Goal: Task Accomplishment & Management: Manage account settings

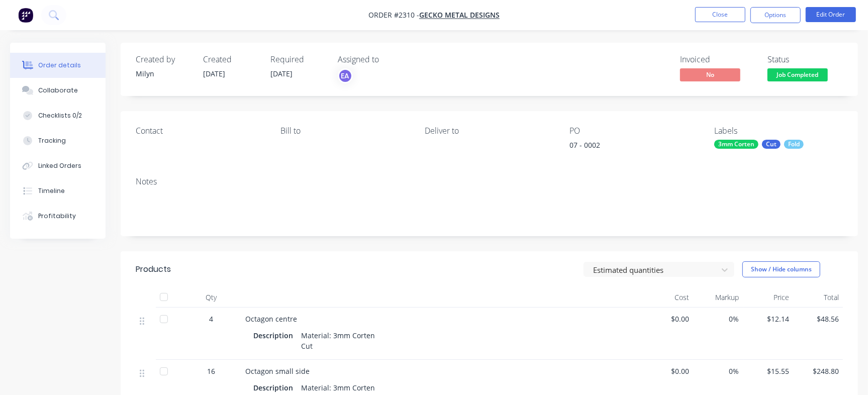
click at [593, 143] on div "07 - 0002" at bounding box center [633, 147] width 126 height 14
copy div "0002"
click at [92, 111] on button "Checklists 0/2" at bounding box center [58, 115] width 96 height 25
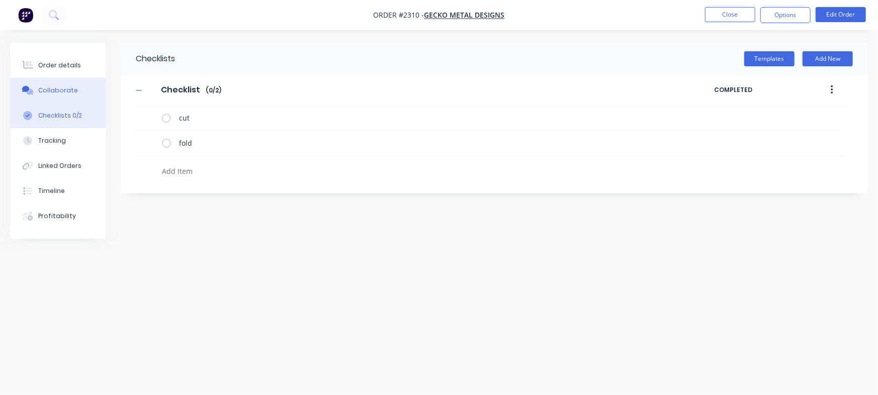
click at [45, 81] on button "Collaborate" at bounding box center [58, 90] width 96 height 25
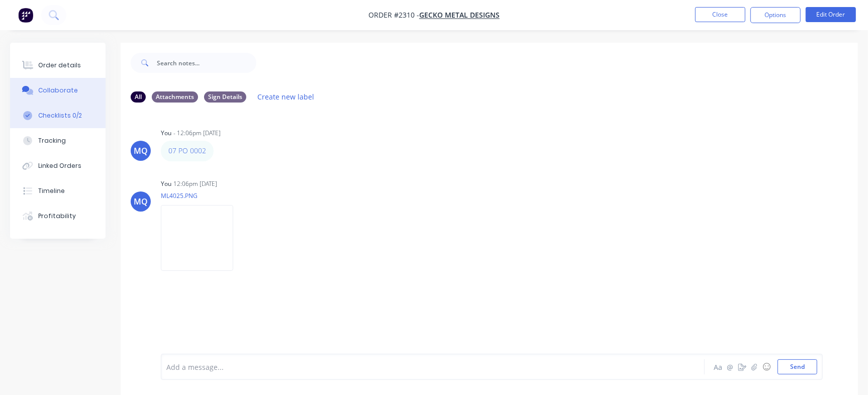
click at [75, 118] on div "Checklists 0/2" at bounding box center [60, 115] width 44 height 9
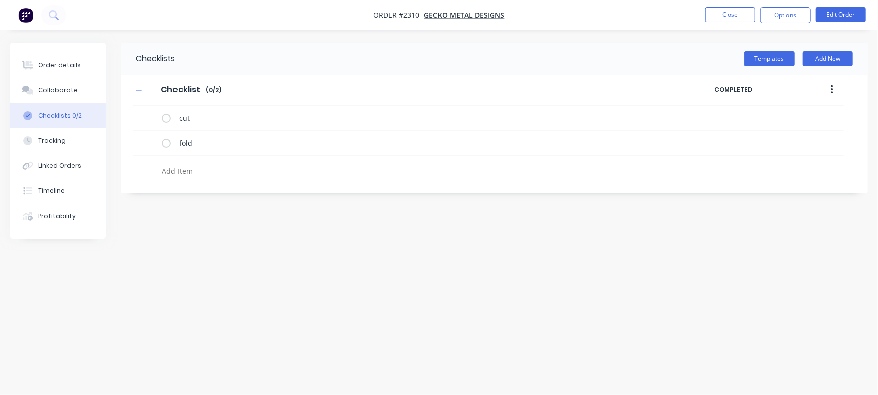
click at [219, 181] on div "Checklists Templates Add New Checklist Checklist Enter Checklist name ( 0 / 2 )…" at bounding box center [494, 118] width 747 height 151
click at [235, 175] on textarea at bounding box center [386, 171] width 457 height 15
paste textarea "INV-3065"
type textarea "x"
type textarea "INV-3065"
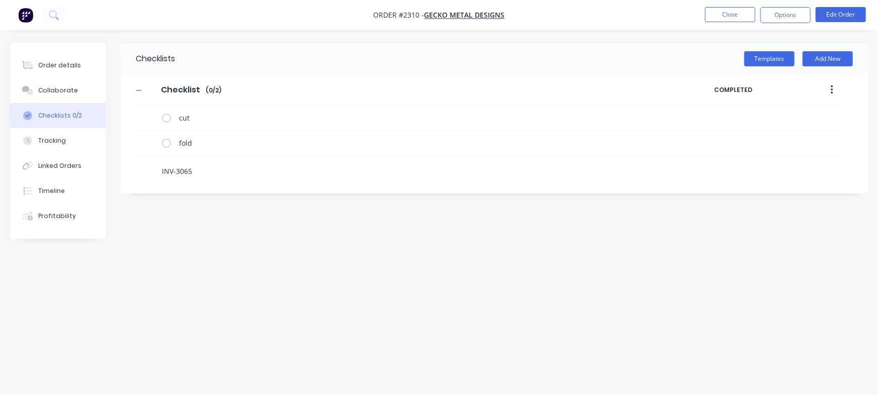
type textarea "x"
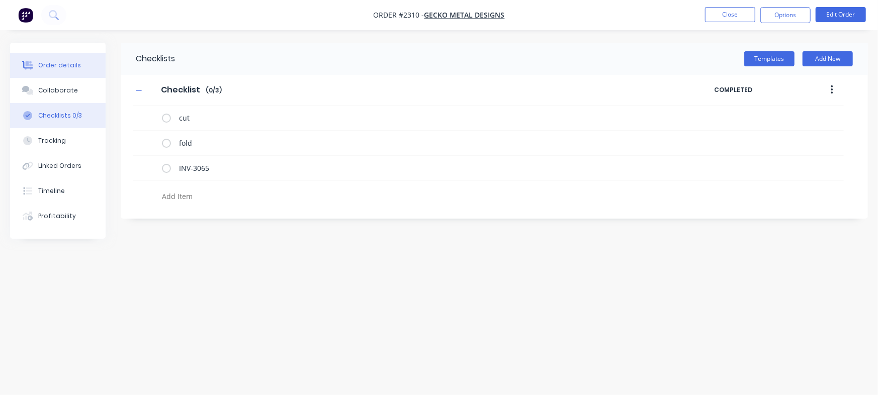
click at [52, 57] on button "Order details" at bounding box center [58, 65] width 96 height 25
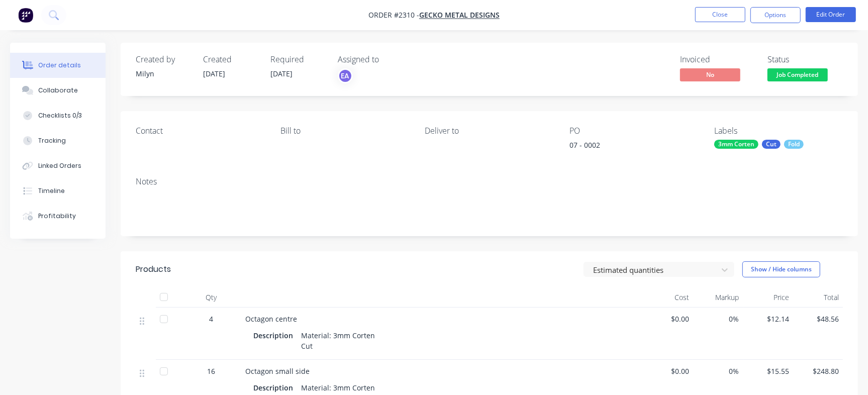
click at [588, 144] on div "07 - 0002" at bounding box center [633, 147] width 126 height 14
copy div "0002"
click at [59, 116] on div "Checklists 0/3" at bounding box center [60, 115] width 44 height 9
type textarea "x"
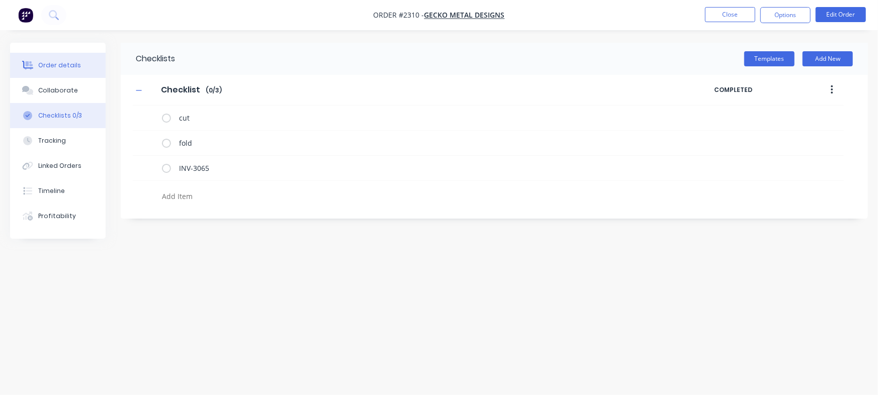
click at [80, 69] on button "Order details" at bounding box center [58, 65] width 96 height 25
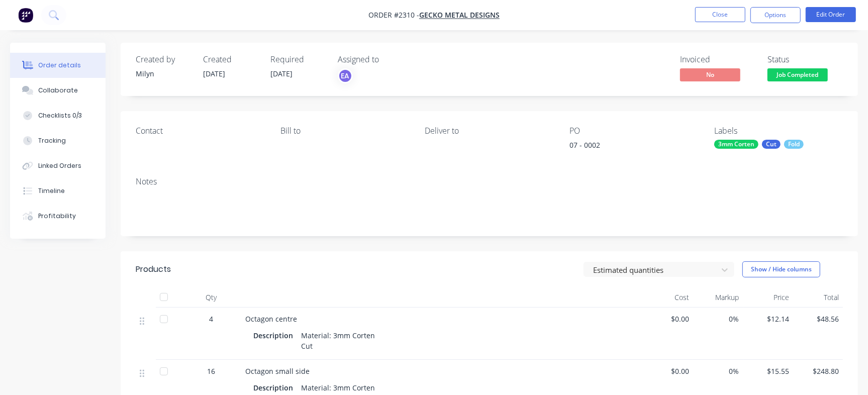
click at [821, 78] on span "Job Completed" at bounding box center [798, 74] width 60 height 13
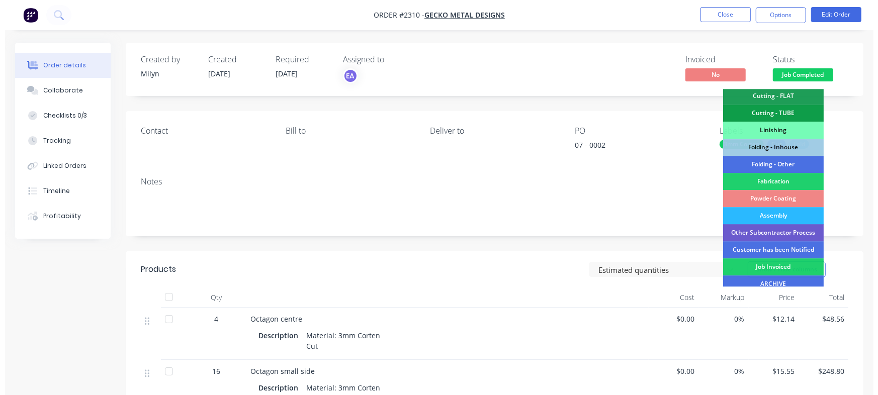
scroll to position [303, 0]
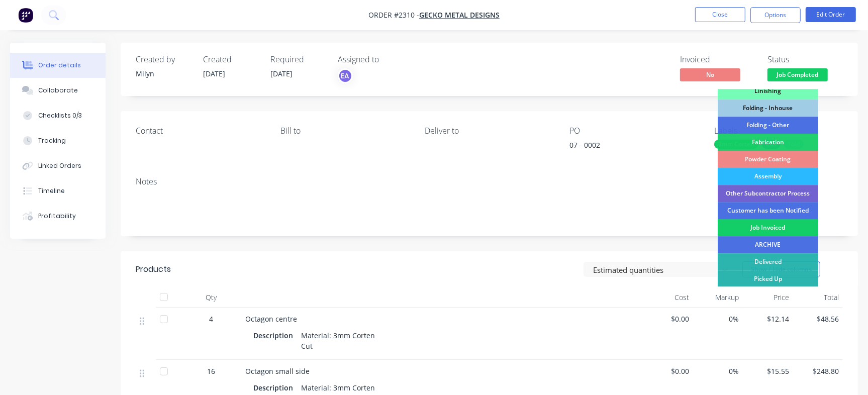
click at [773, 229] on div "Job Invoiced" at bounding box center [768, 227] width 101 height 17
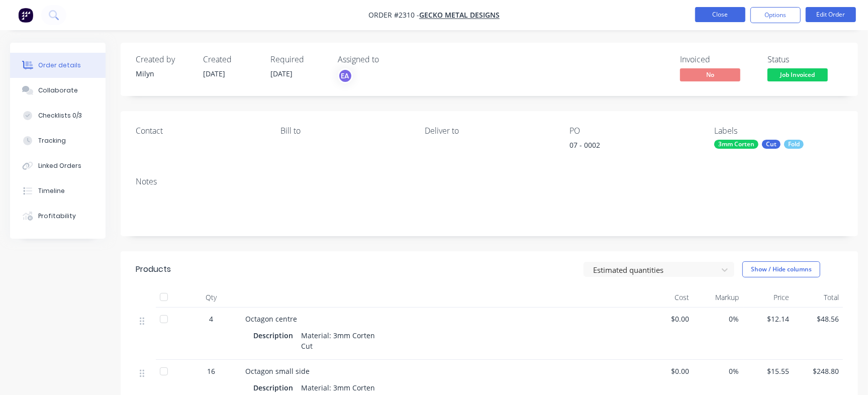
click at [708, 13] on button "Close" at bounding box center [720, 14] width 50 height 15
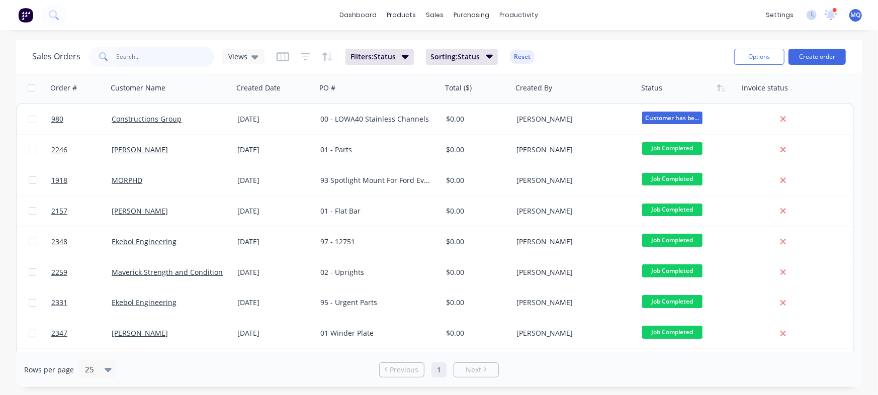
click at [162, 57] on input "text" at bounding box center [166, 57] width 98 height 20
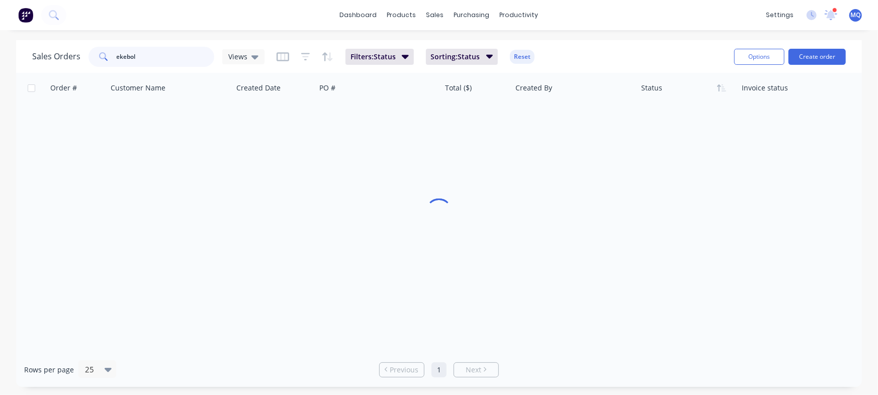
type input "ekebol"
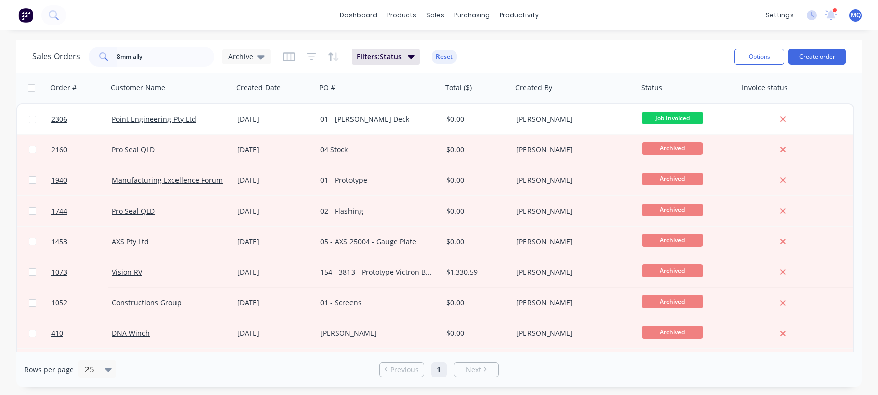
drag, startPoint x: 0, startPoint y: 0, endPoint x: 180, endPoint y: 59, distance: 189.3
click at [181, 58] on input "8mm ally" at bounding box center [166, 57] width 98 height 20
click at [180, 59] on input "8mm ally" at bounding box center [166, 57] width 98 height 20
click at [257, 59] on icon at bounding box center [260, 56] width 7 height 11
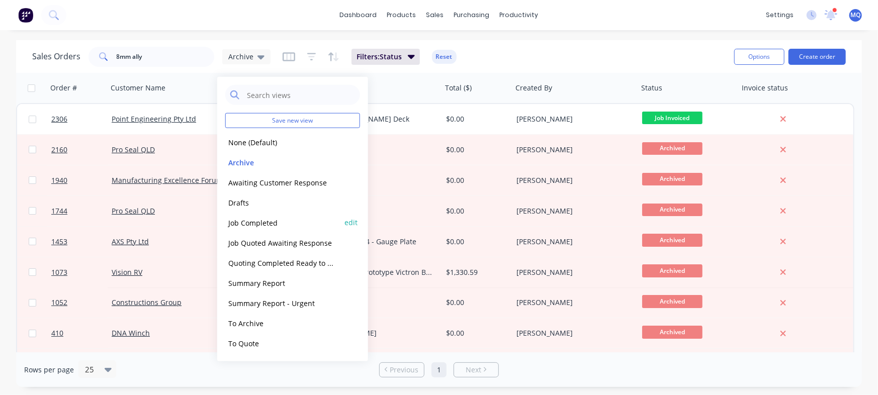
click at [268, 219] on button "Job Completed" at bounding box center [282, 223] width 115 height 12
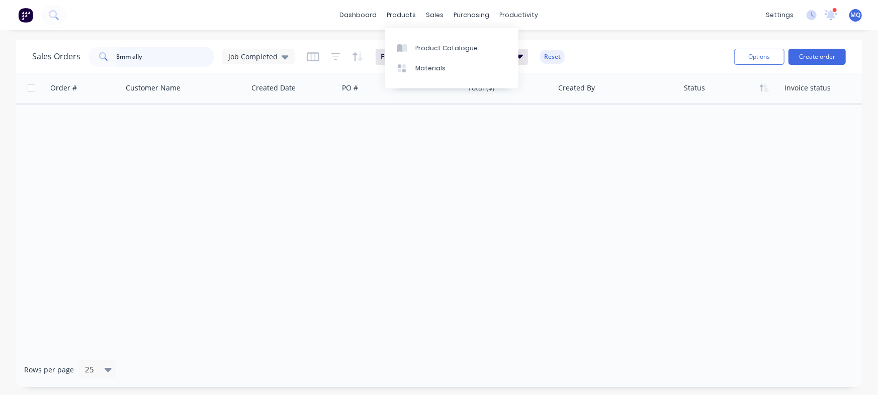
click at [175, 54] on input "8mm ally" at bounding box center [166, 57] width 98 height 20
click at [168, 58] on input "8mm ally" at bounding box center [166, 57] width 98 height 20
drag, startPoint x: 146, startPoint y: 54, endPoint x: 12, endPoint y: 54, distance: 134.2
click at [12, 54] on div "Sales Orders 8mm ally Job Completed Filters: Status Sorting: Status Reset Optio…" at bounding box center [439, 213] width 878 height 347
type input "ekebol"
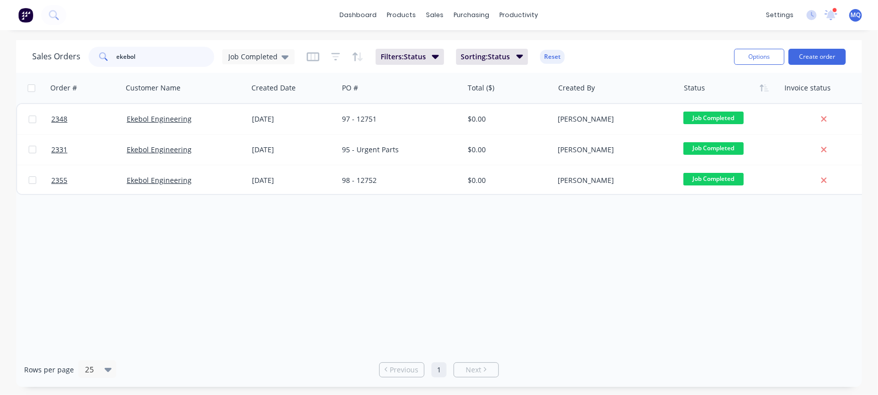
click at [138, 61] on input "ekebol" at bounding box center [166, 57] width 98 height 20
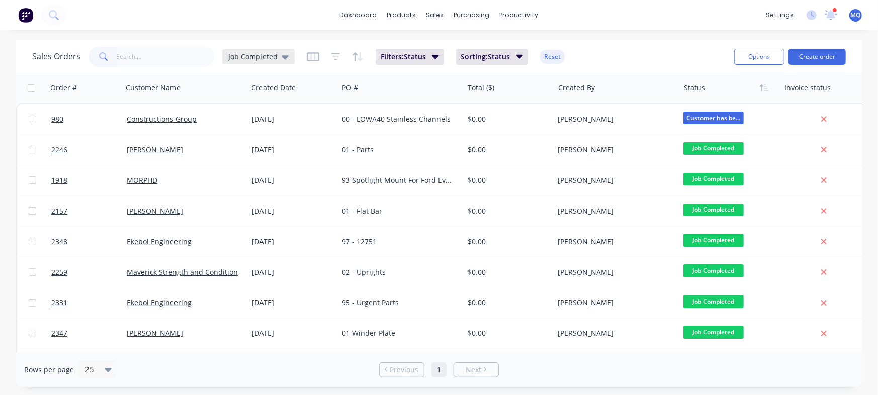
click at [264, 52] on span "Job Completed" at bounding box center [252, 56] width 49 height 11
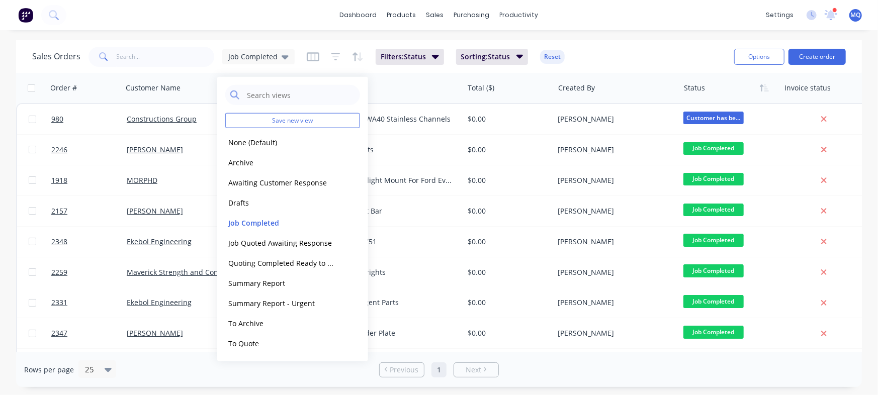
click at [156, 71] on div "Sales Orders Job Completed Filters: Status Sorting: Status Reset Options Create…" at bounding box center [439, 56] width 846 height 33
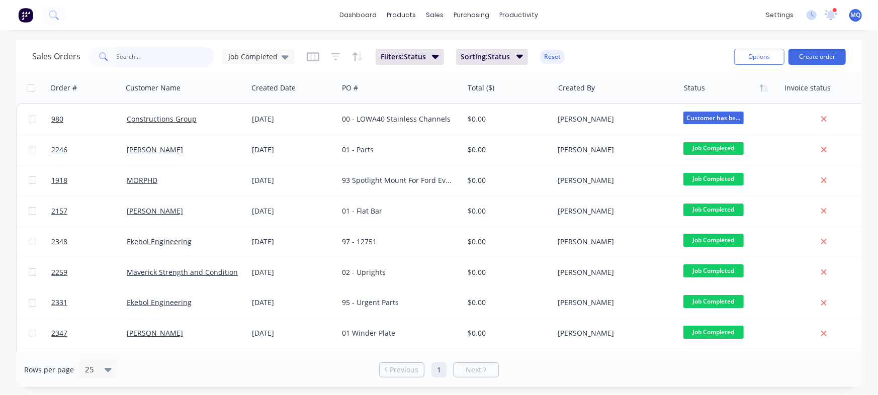
click at [167, 56] on input "text" at bounding box center [166, 57] width 98 height 20
click at [263, 51] on div "Job Completed" at bounding box center [258, 56] width 72 height 15
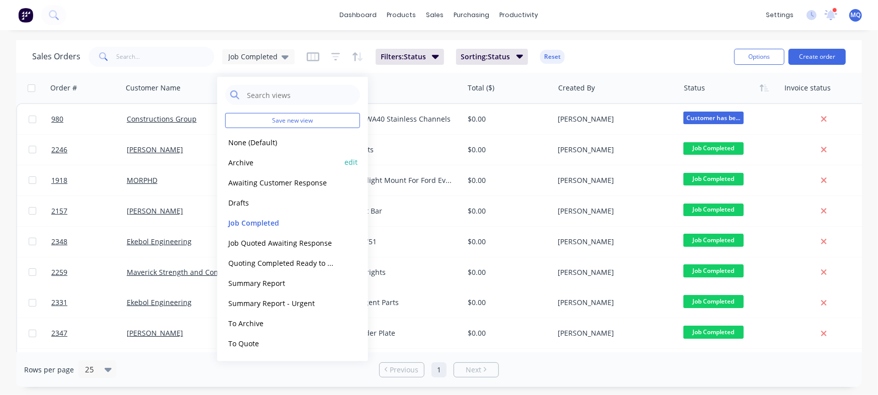
click at [250, 162] on button "Archive" at bounding box center [282, 162] width 115 height 12
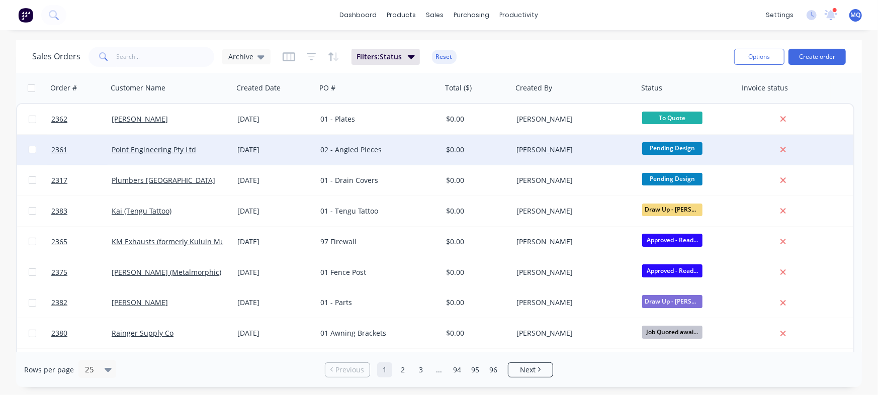
click at [365, 153] on div "02 - Angled Pieces" at bounding box center [376, 150] width 112 height 10
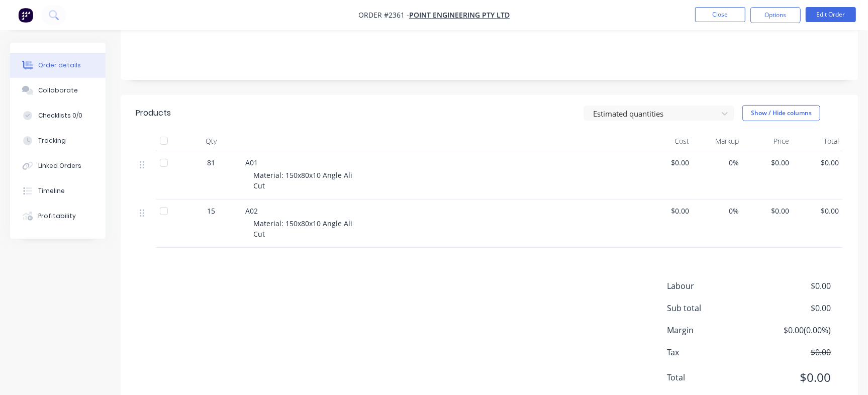
scroll to position [187, 0]
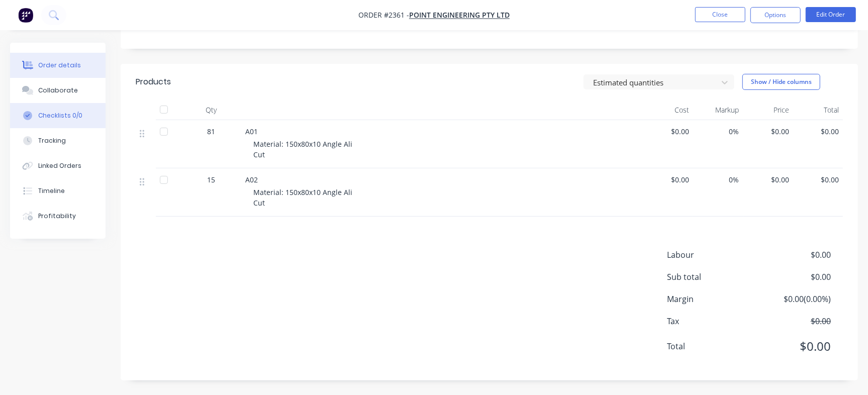
click at [76, 105] on button "Checklists 0/0" at bounding box center [58, 115] width 96 height 25
type textarea "x"
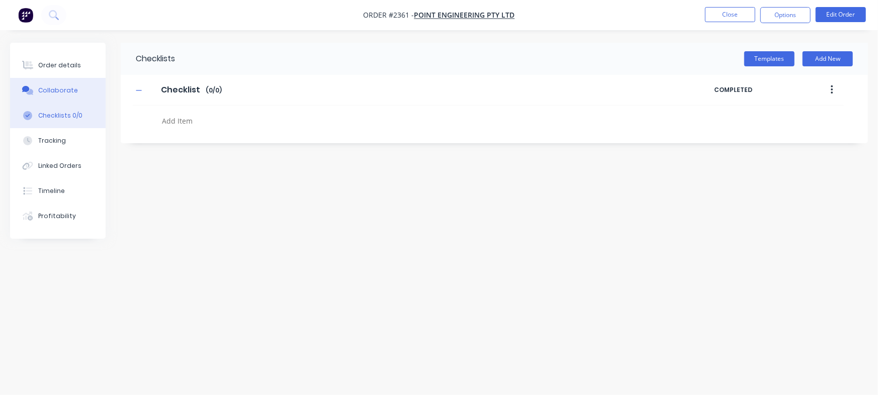
click at [83, 83] on button "Collaborate" at bounding box center [58, 90] width 96 height 25
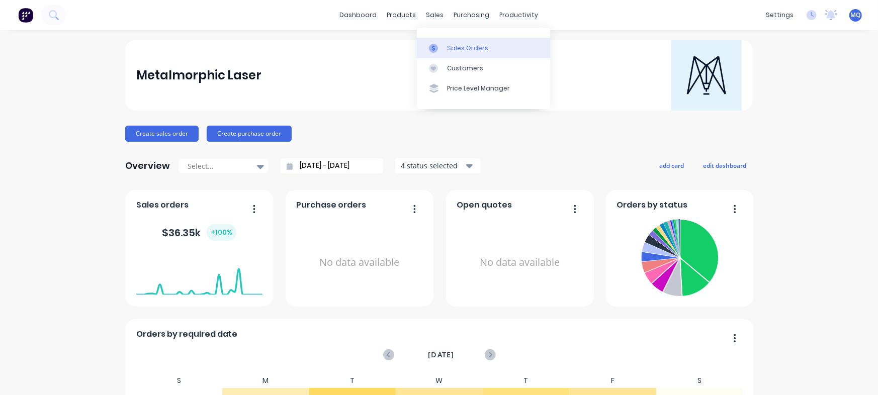
click at [452, 48] on div "Sales Orders" at bounding box center [467, 48] width 41 height 9
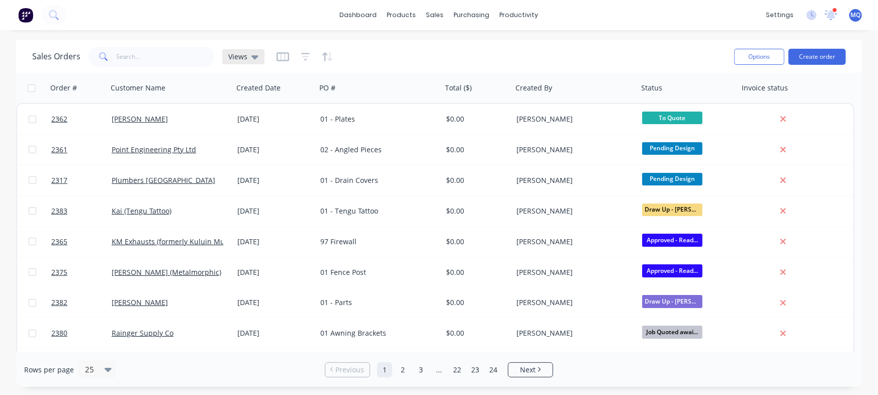
click at [236, 55] on span "Views" at bounding box center [237, 56] width 19 height 11
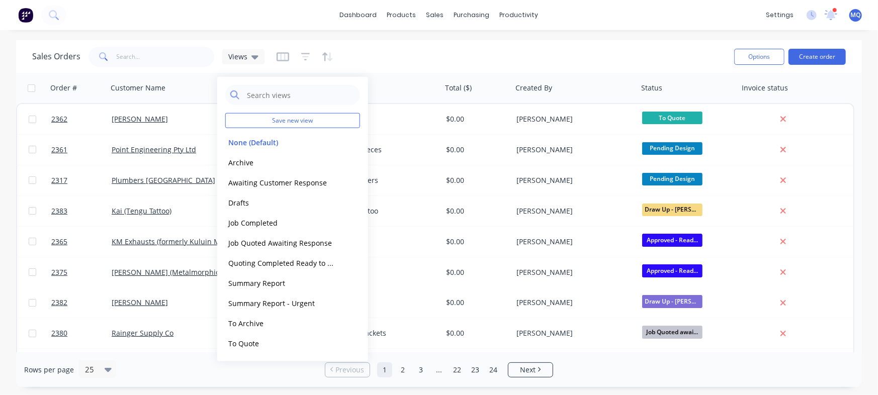
click at [433, 59] on div "Sales Orders Views" at bounding box center [379, 56] width 694 height 25
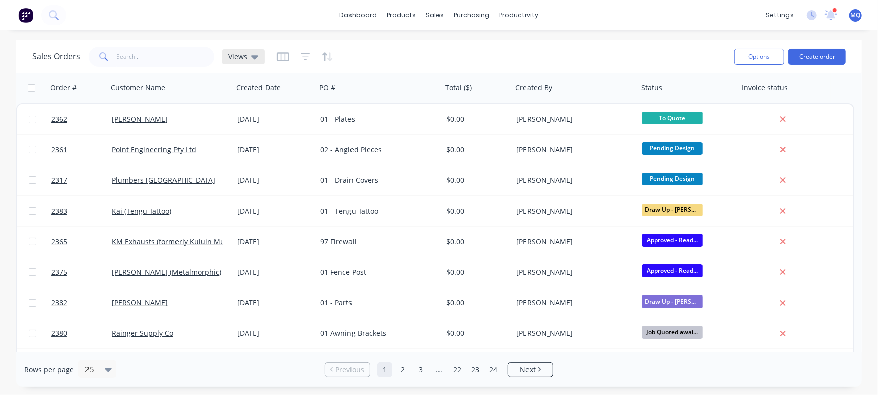
click at [241, 59] on span "Views" at bounding box center [237, 56] width 19 height 11
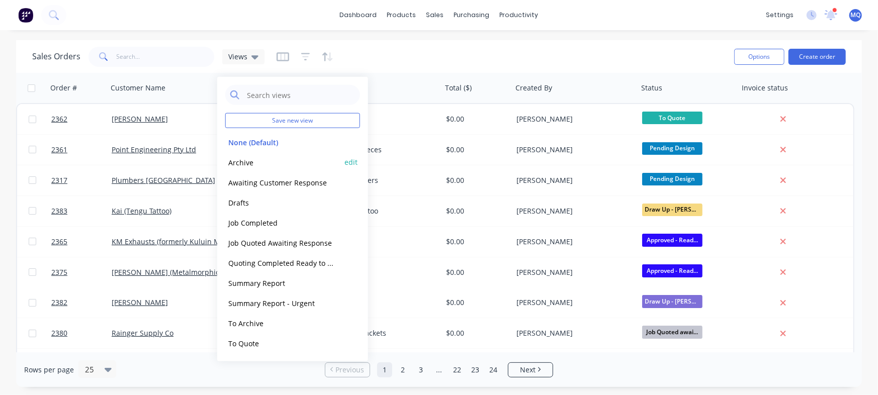
click at [237, 166] on button "Archive" at bounding box center [282, 162] width 115 height 12
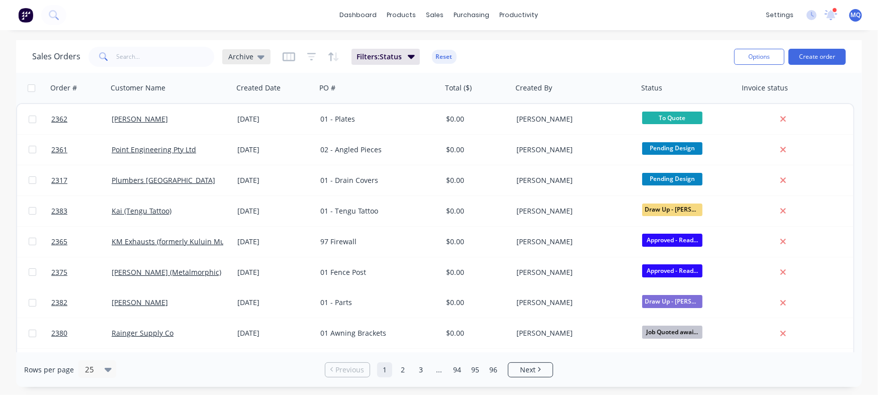
click at [251, 57] on div "Archive" at bounding box center [246, 56] width 36 height 9
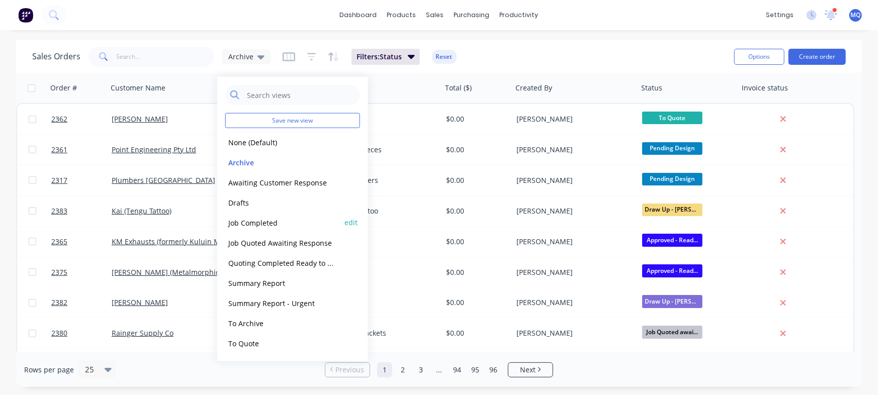
click at [265, 222] on button "Job Completed" at bounding box center [282, 223] width 115 height 12
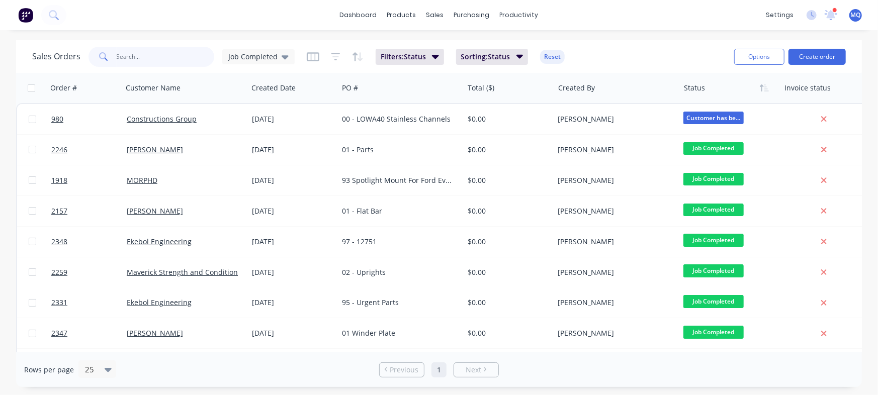
click at [162, 57] on input "text" at bounding box center [166, 57] width 98 height 20
type input "maverick"
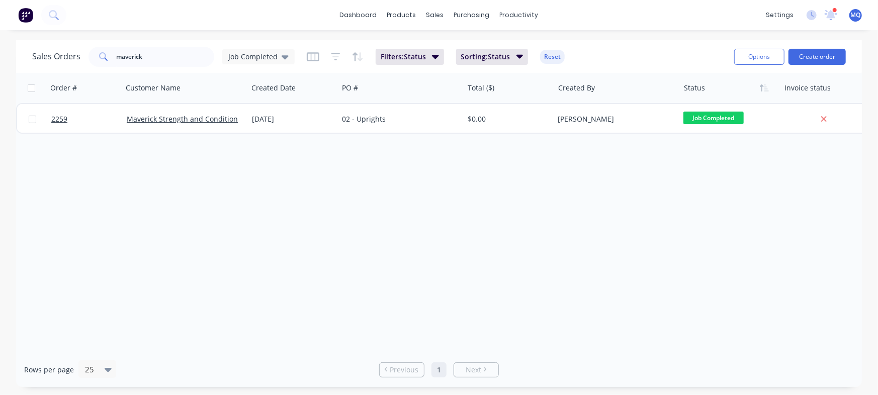
click at [369, 134] on div "Order # Customer Name Created Date PO # Total ($) Created By Status Invoice sta…" at bounding box center [439, 212] width 846 height 279
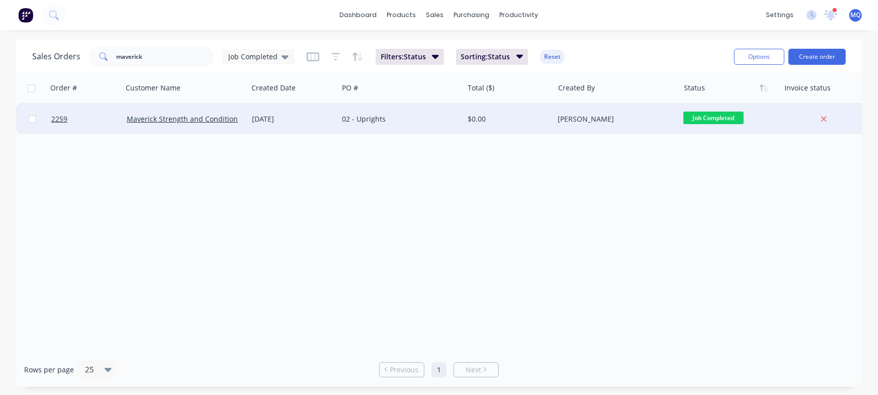
click at [378, 120] on div "02 - Uprights" at bounding box center [398, 119] width 112 height 10
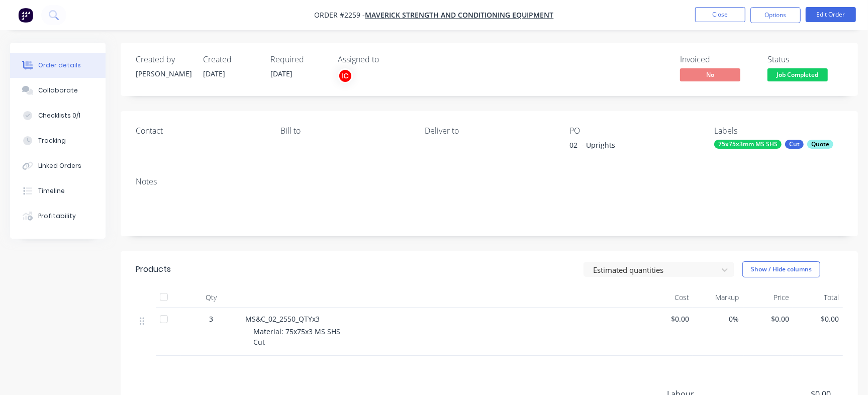
drag, startPoint x: 38, startPoint y: 85, endPoint x: 170, endPoint y: 120, distance: 136.2
click at [37, 85] on button "Collaborate" at bounding box center [58, 90] width 96 height 25
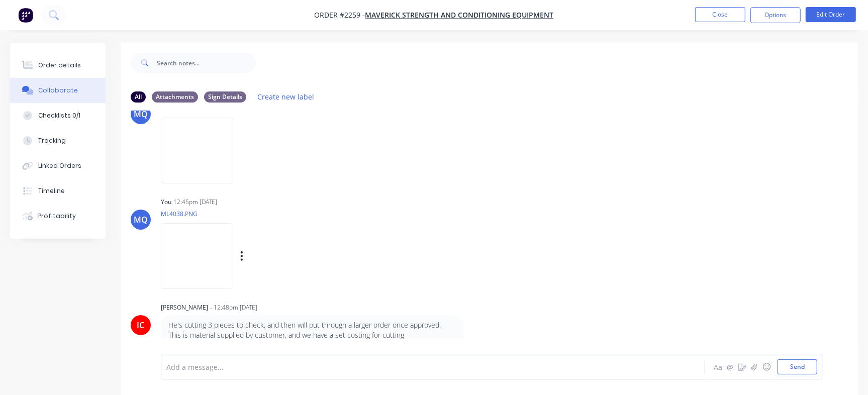
scroll to position [88, 0]
click at [233, 250] on img at bounding box center [197, 255] width 72 height 66
click at [192, 247] on img at bounding box center [197, 255] width 72 height 66
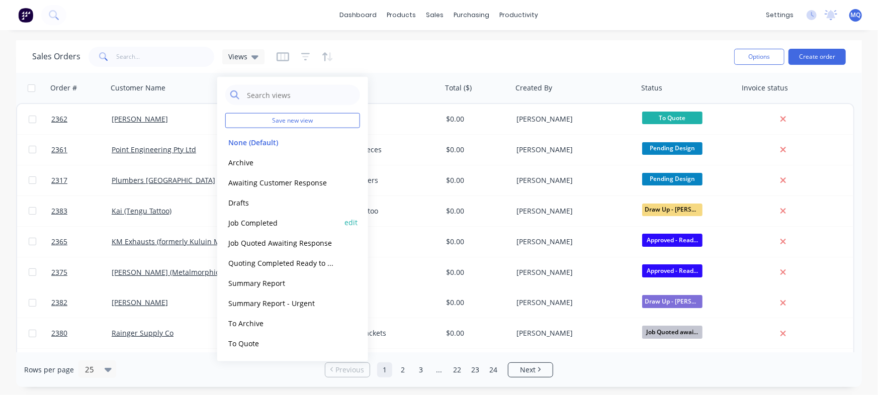
click at [239, 221] on button "Job Completed" at bounding box center [282, 223] width 115 height 12
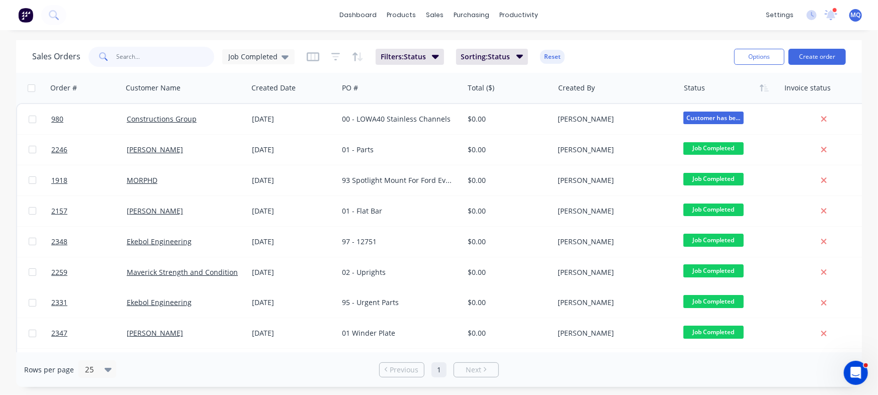
click at [163, 61] on input "text" at bounding box center [166, 57] width 98 height 20
type input "ekebol"
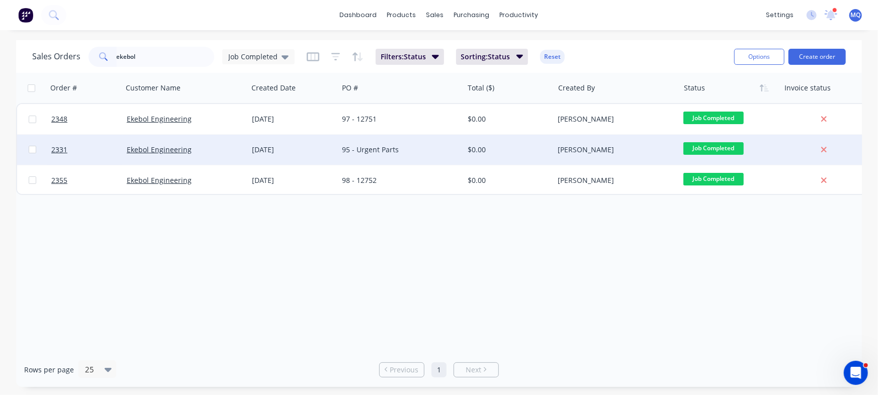
click at [365, 150] on div "95 - Urgent Parts" at bounding box center [398, 150] width 112 height 10
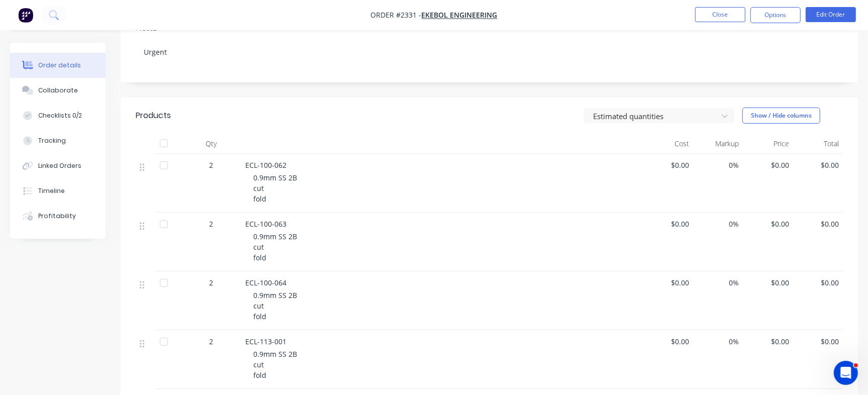
scroll to position [189, 0]
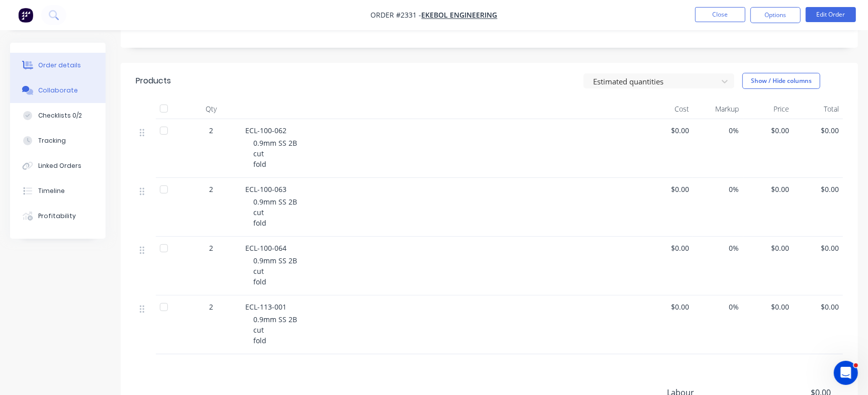
click at [85, 100] on button "Collaborate" at bounding box center [58, 90] width 96 height 25
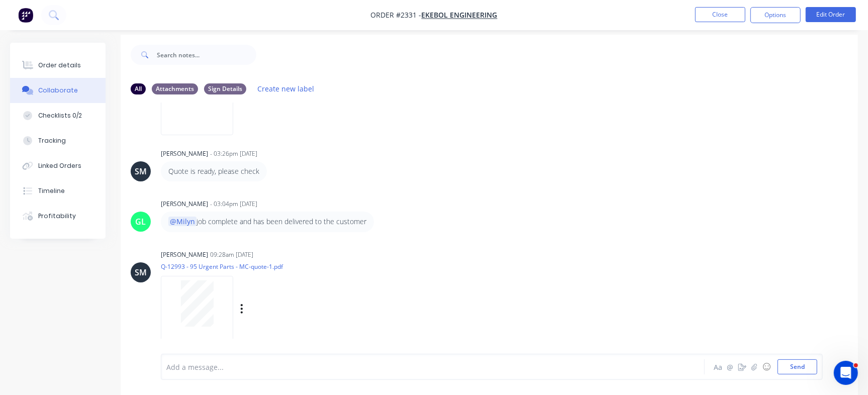
scroll to position [15, 0]
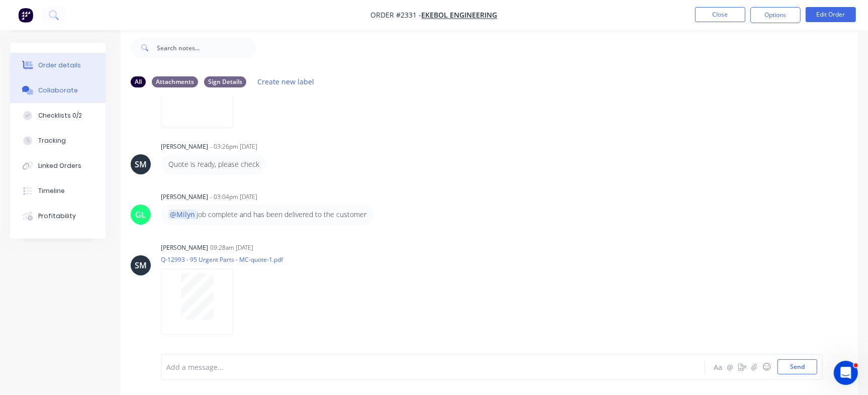
click at [52, 62] on div "Order details" at bounding box center [59, 65] width 43 height 9
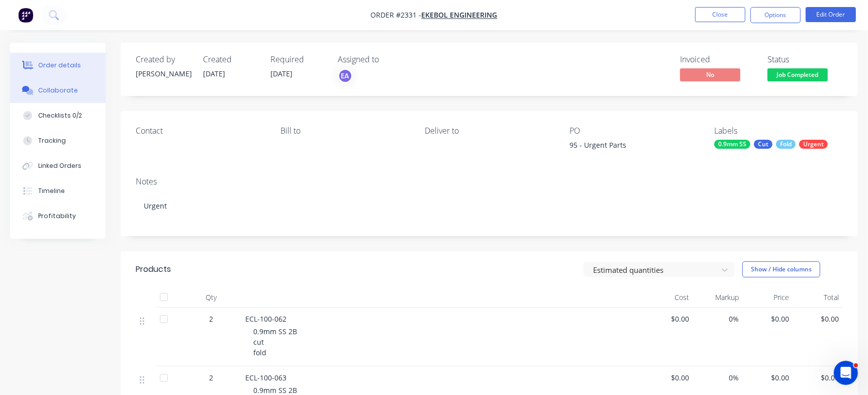
click at [63, 98] on button "Collaborate" at bounding box center [58, 90] width 96 height 25
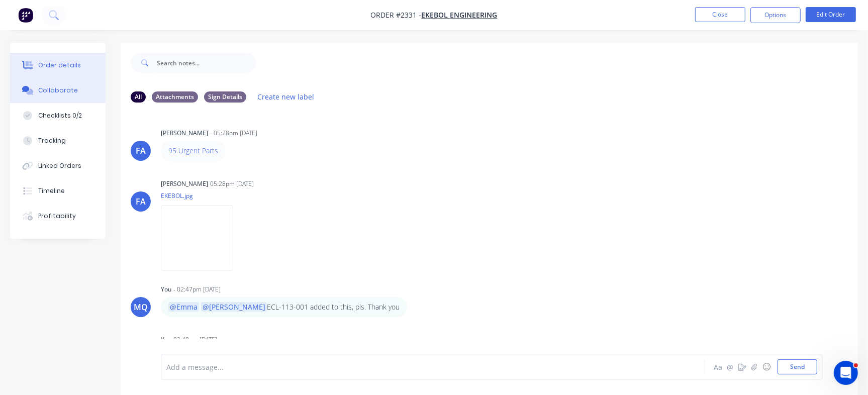
click at [79, 58] on button "Order details" at bounding box center [58, 65] width 96 height 25
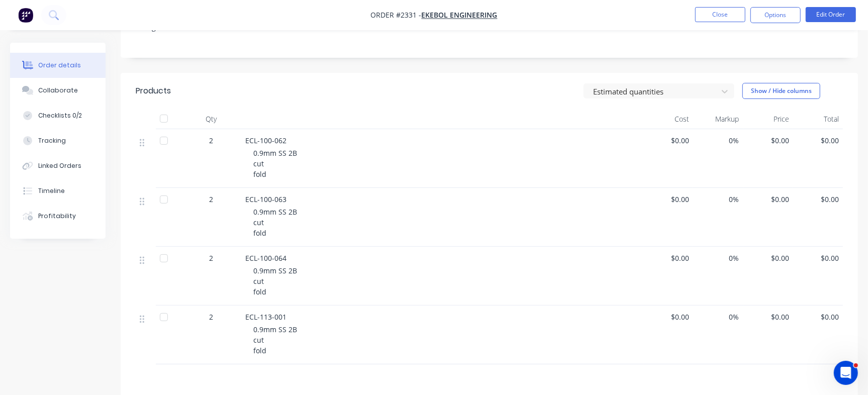
scroll to position [189, 0]
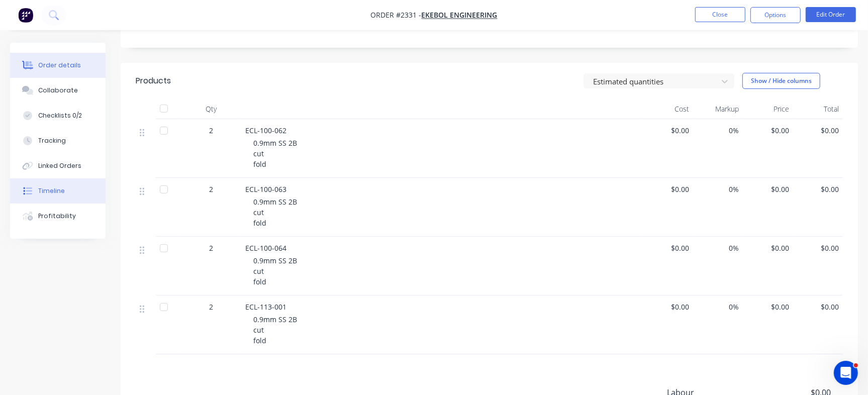
click at [55, 194] on div "Timeline" at bounding box center [51, 190] width 27 height 9
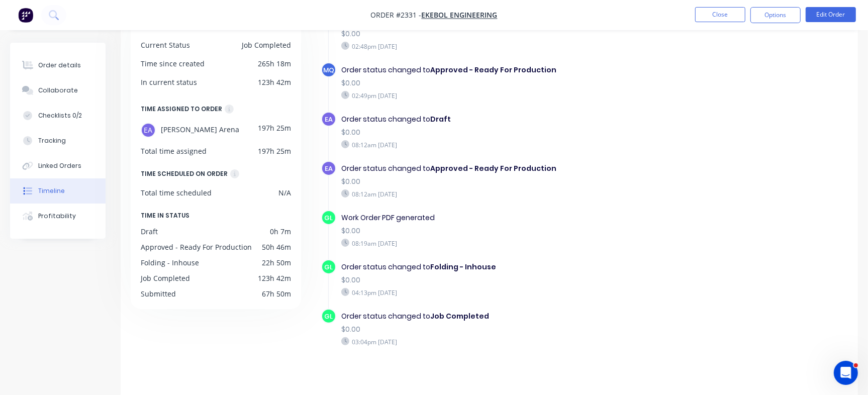
scroll to position [80, 0]
click at [714, 4] on nav "Order #2331 - Ekebol Engineering Close Options Edit Order" at bounding box center [434, 15] width 868 height 30
click at [725, 20] on button "Close" at bounding box center [720, 14] width 50 height 15
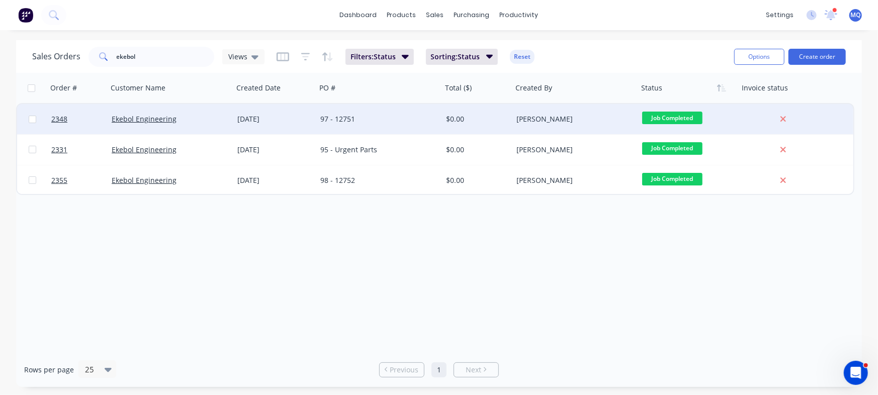
click at [356, 121] on div "97 - 12751" at bounding box center [376, 119] width 112 height 10
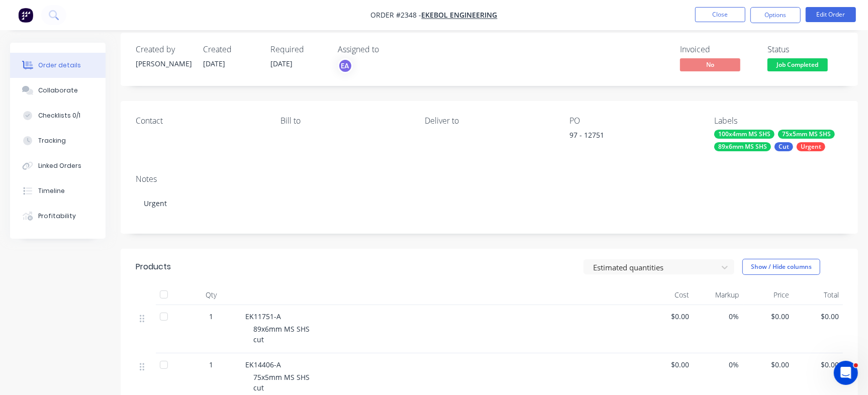
scroll to position [189, 0]
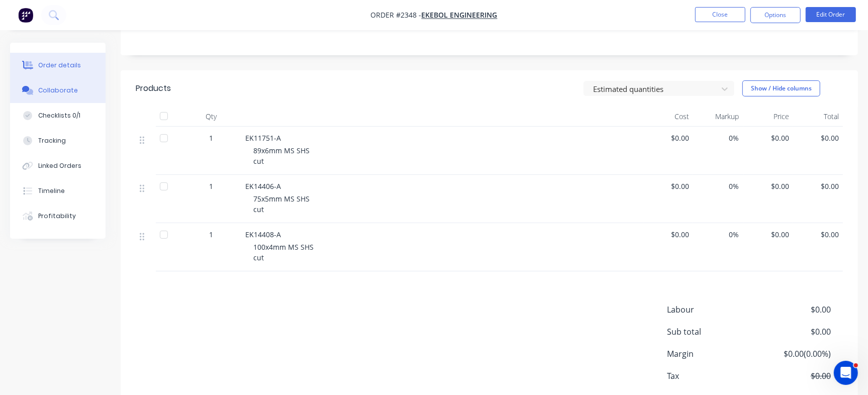
click at [83, 97] on button "Collaborate" at bounding box center [58, 90] width 96 height 25
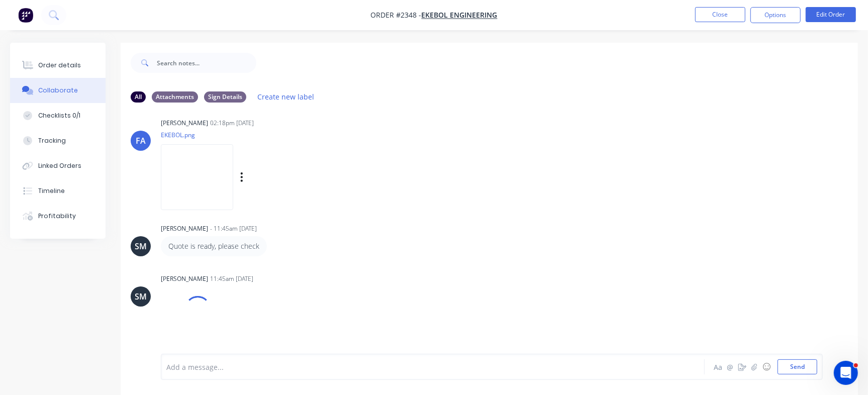
scroll to position [15, 0]
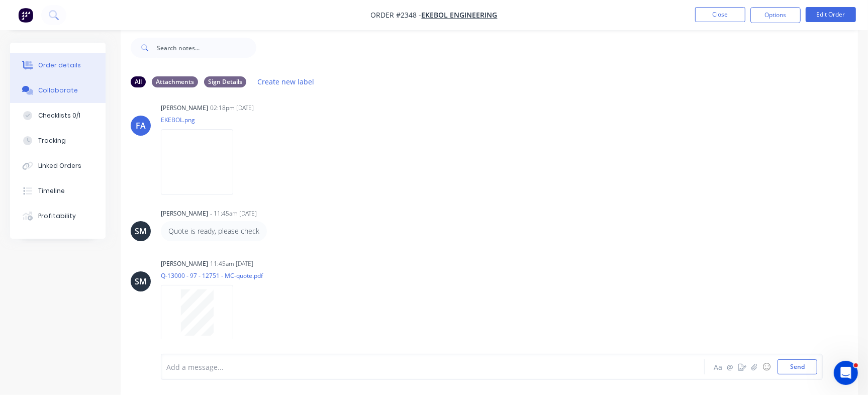
click at [66, 70] on button "Order details" at bounding box center [58, 65] width 96 height 25
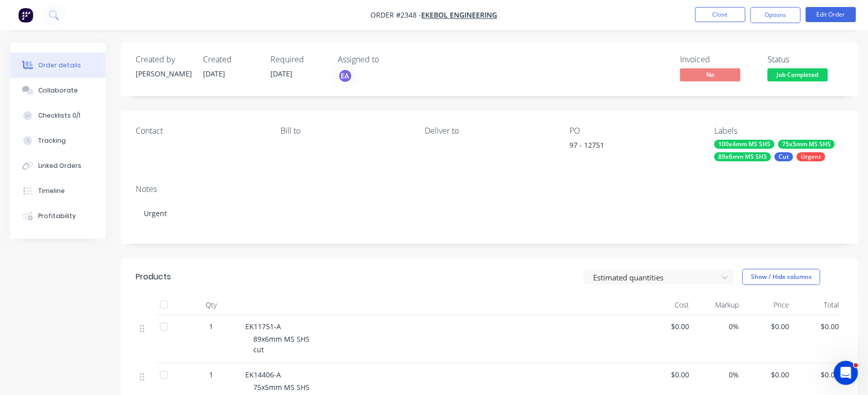
click at [724, 23] on nav "Order #2348 - Ekebol Engineering Close Options Edit Order" at bounding box center [434, 15] width 868 height 30
click at [730, 19] on button "Close" at bounding box center [720, 14] width 50 height 15
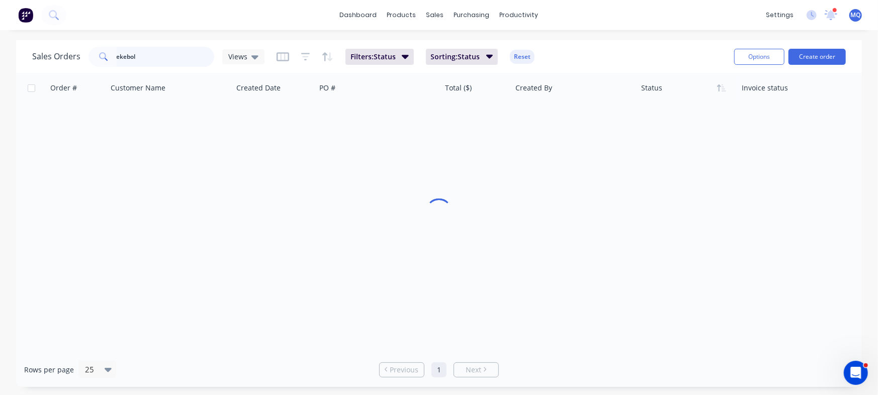
click at [144, 60] on input "ekebol" at bounding box center [166, 57] width 98 height 20
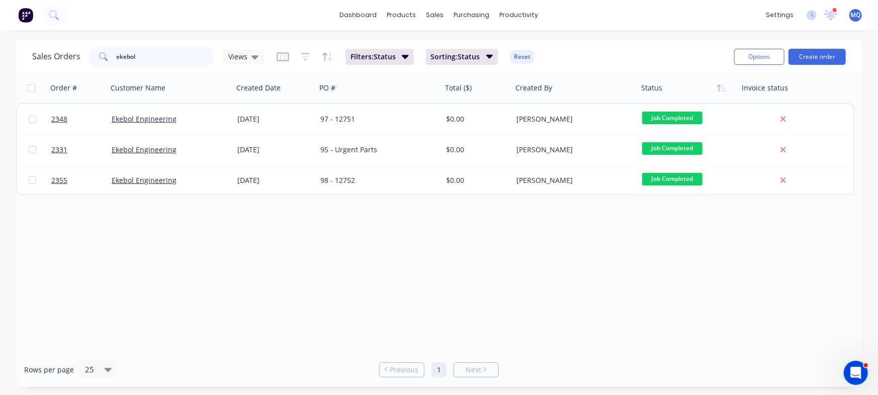
drag, startPoint x: 156, startPoint y: 56, endPoint x: 44, endPoint y: 35, distance: 114.2
click at [46, 33] on div "dashboard products sales purchasing productivity dashboard products Product Cat…" at bounding box center [439, 197] width 878 height 395
type input "2328"
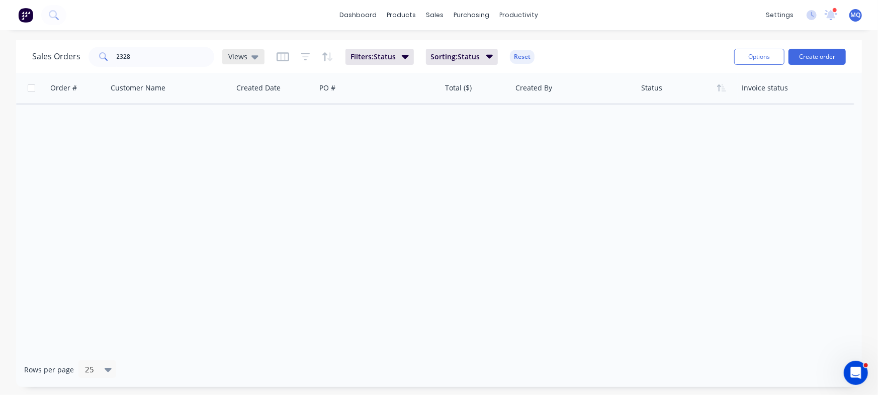
click at [236, 59] on span "Views" at bounding box center [237, 56] width 19 height 11
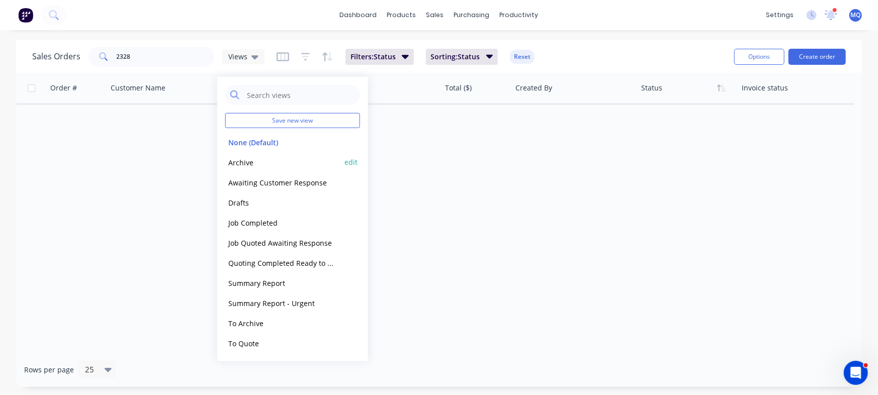
click at [256, 164] on button "Archive" at bounding box center [282, 162] width 115 height 12
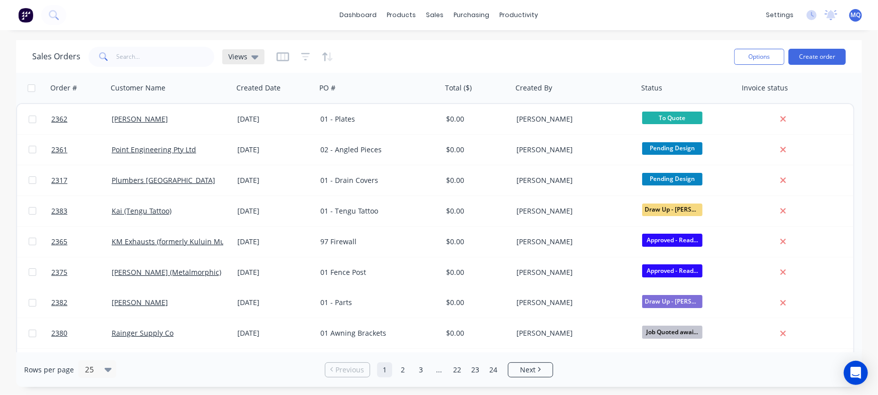
click at [247, 56] on div "Views" at bounding box center [243, 56] width 30 height 9
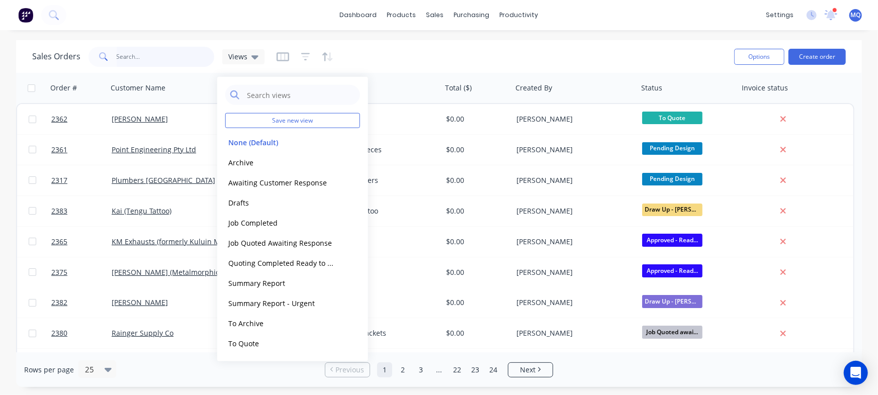
click at [153, 59] on input "text" at bounding box center [166, 57] width 98 height 20
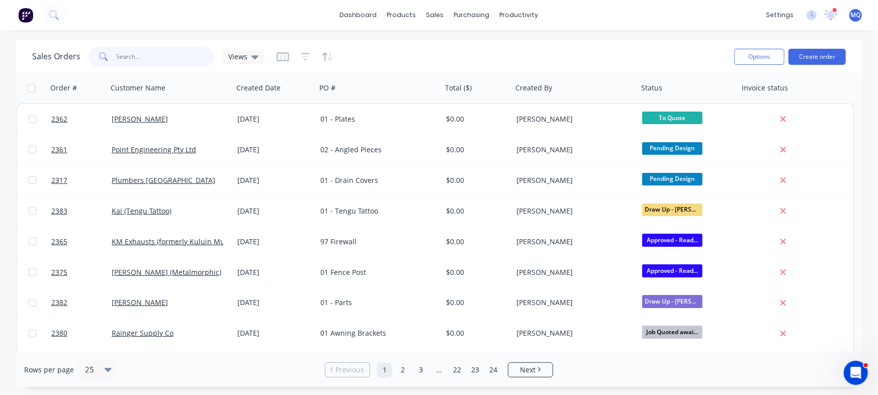
click at [162, 58] on input "text" at bounding box center [166, 57] width 98 height 20
type input "2328"
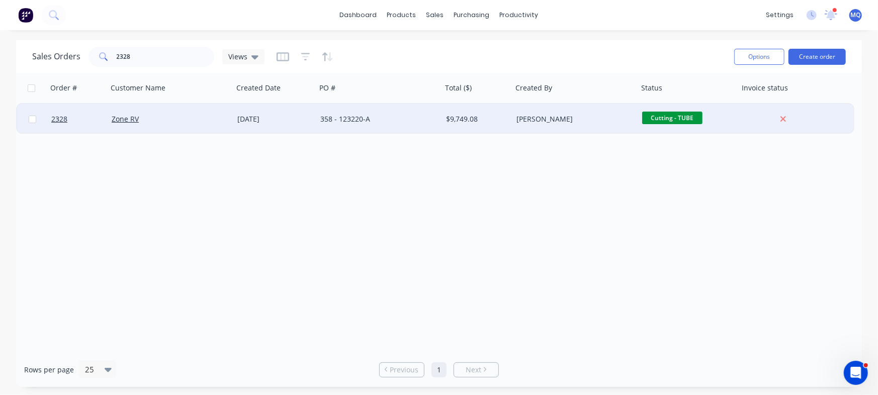
click at [352, 116] on div "358 - 123220-A" at bounding box center [376, 119] width 112 height 10
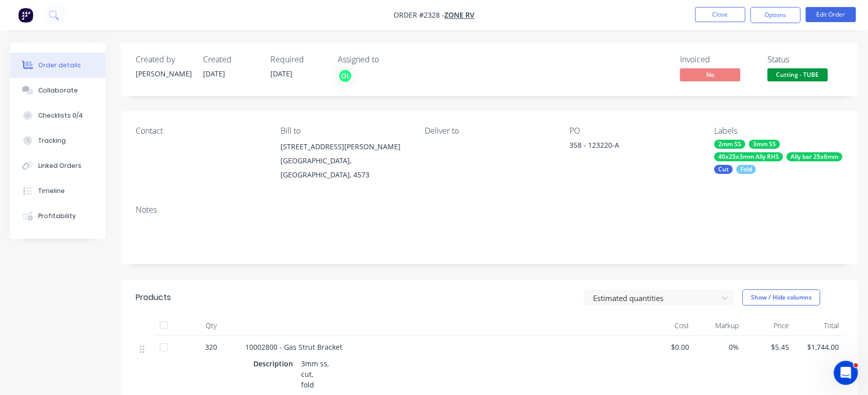
click at [593, 149] on div "358 - 123220-A" at bounding box center [633, 147] width 126 height 14
copy div "123220"
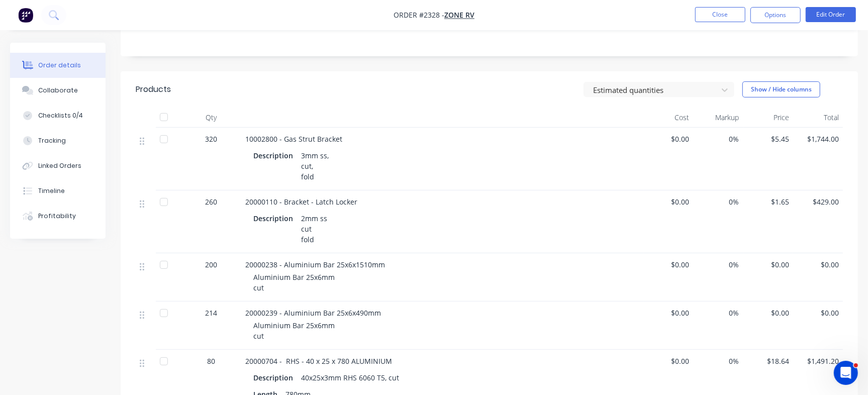
scroll to position [189, 0]
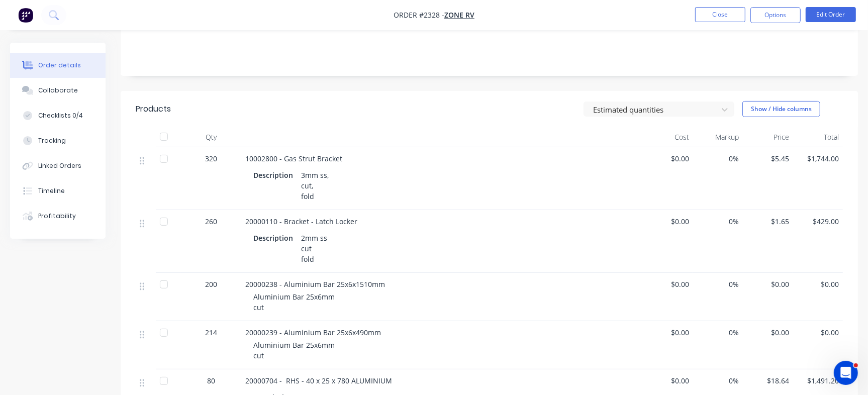
click at [261, 154] on span "10002800 - Gas Strut Bracket" at bounding box center [293, 159] width 97 height 10
copy span "10002800"
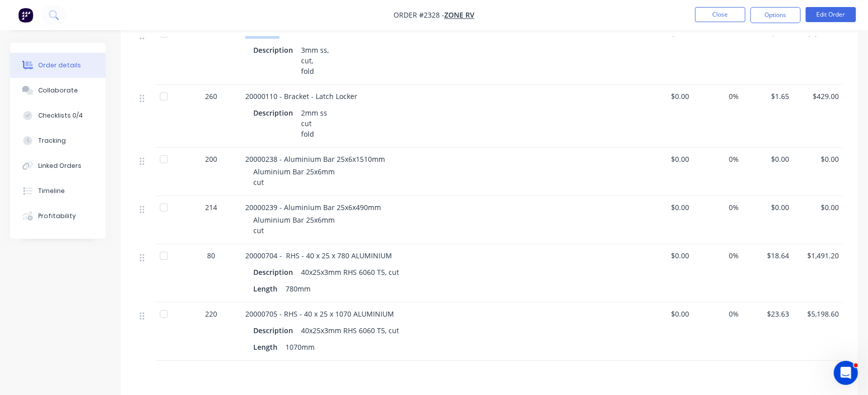
scroll to position [314, 0]
click at [262, 84] on div "20000110 - Bracket - Latch Locker Description 2mm ss cut fold" at bounding box center [442, 115] width 402 height 63
copy span "20000110"
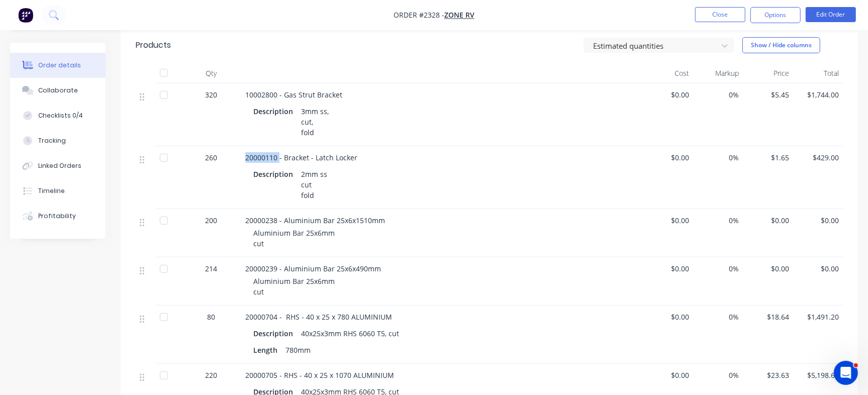
scroll to position [251, 0]
click at [262, 313] on span "20000704 - RHS - 40 x 25 x 780 ALUMINIUM" at bounding box center [318, 318] width 147 height 10
copy span "20000704"
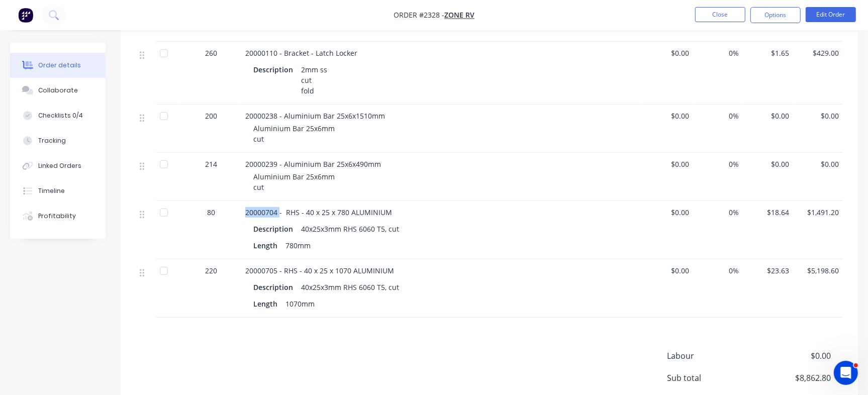
scroll to position [377, 0]
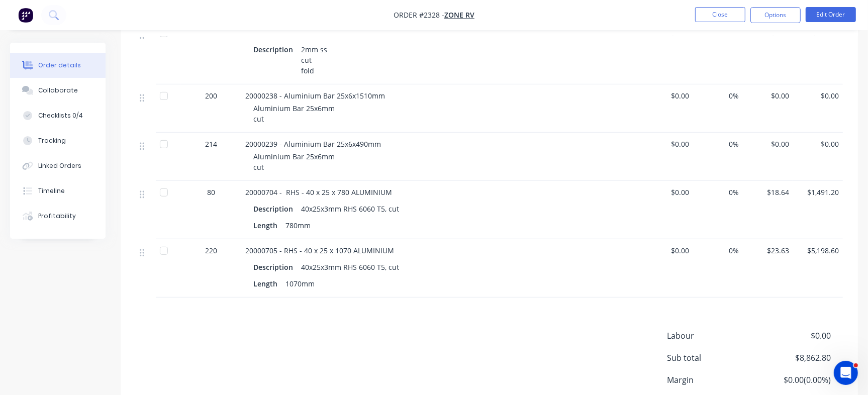
click at [261, 246] on span "20000705 - RHS - 40 x 25 x 1070 ALUMINIUM" at bounding box center [319, 251] width 149 height 10
copy span "20000705"
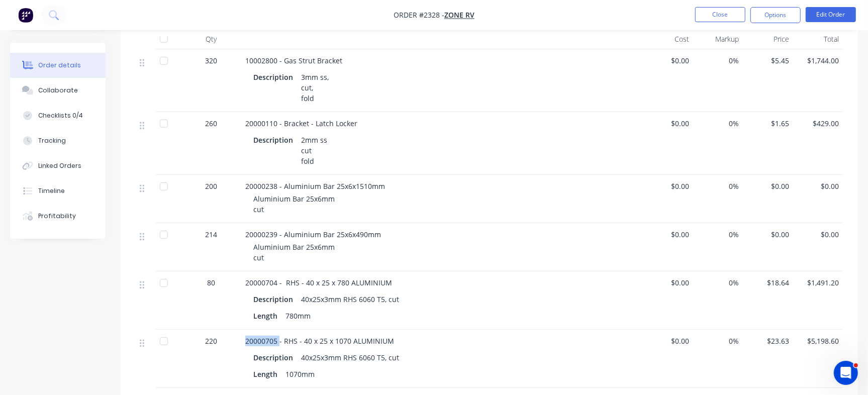
scroll to position [314, 0]
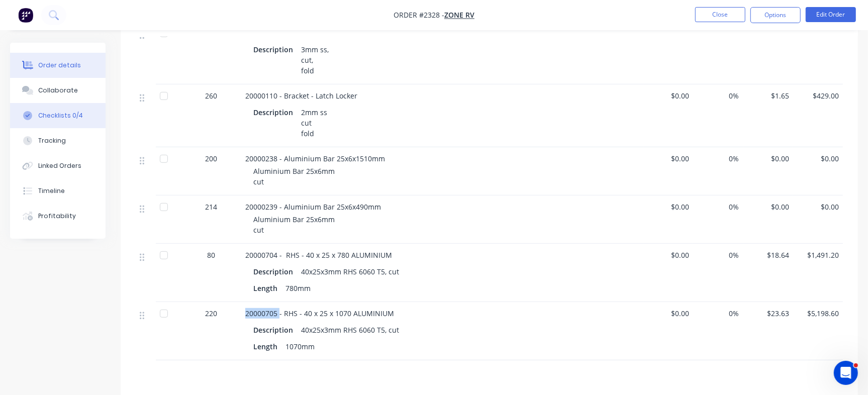
click at [65, 119] on div "Checklists 0/4" at bounding box center [60, 115] width 45 height 9
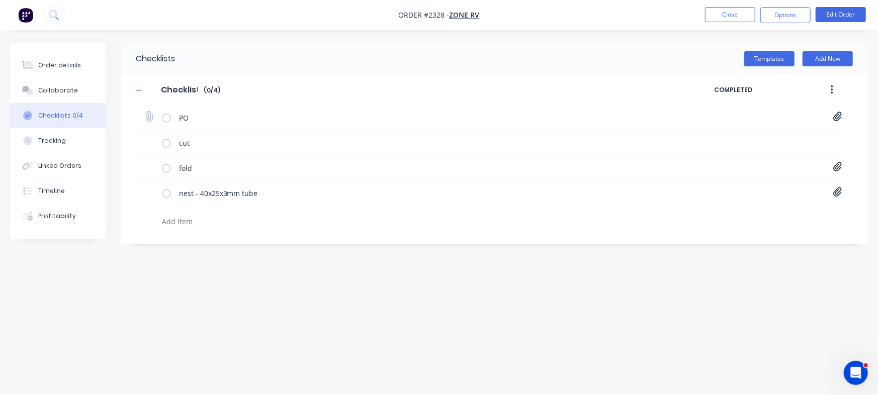
click at [831, 118] on div "PO PO-123220.pdf" at bounding box center [488, 118] width 711 height 25
click at [837, 117] on icon at bounding box center [837, 117] width 9 height 10
click at [745, 139] on link "PO-123220.pdf" at bounding box center [756, 139] width 117 height 11
type textarea "x"
click at [216, 227] on textarea at bounding box center [386, 221] width 457 height 15
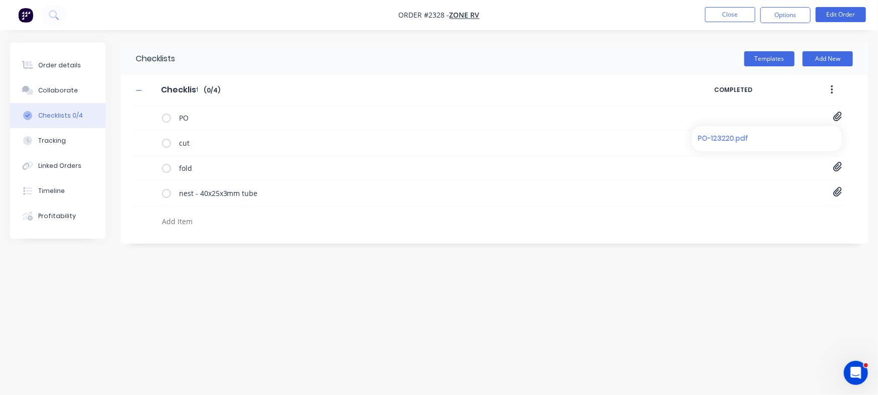
paste textarea "INV-3066"
type textarea "INV-3066"
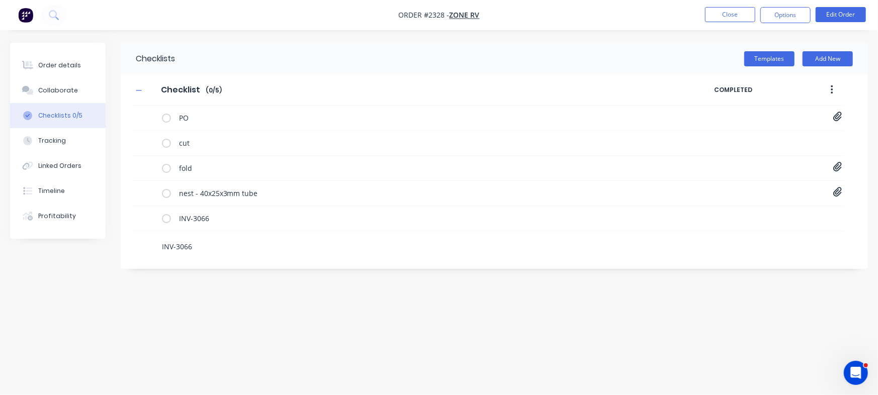
type textarea "x"
click at [62, 63] on div "Order details" at bounding box center [59, 65] width 43 height 9
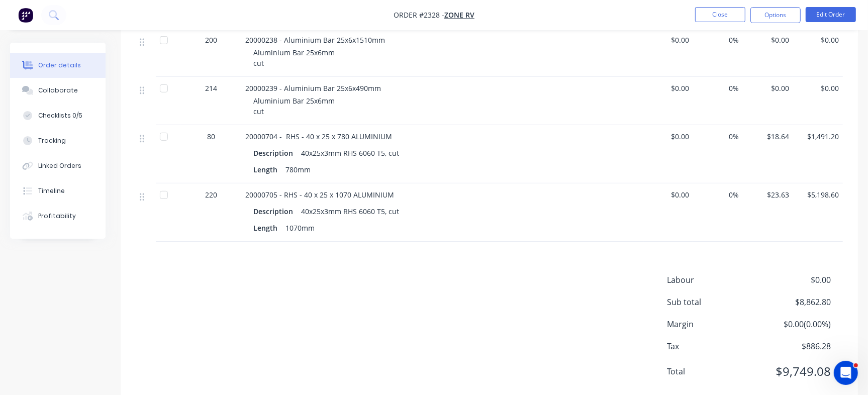
scroll to position [440, 0]
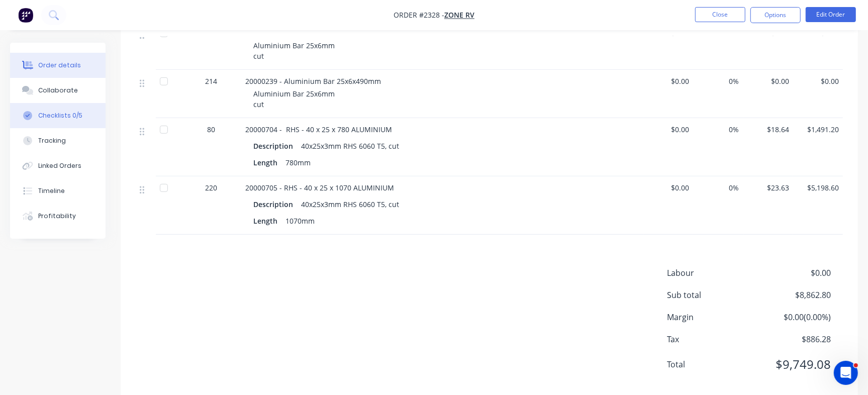
click at [85, 110] on button "Checklists 0/5" at bounding box center [58, 115] width 96 height 25
type textarea "x"
